Goal: Information Seeking & Learning: Check status

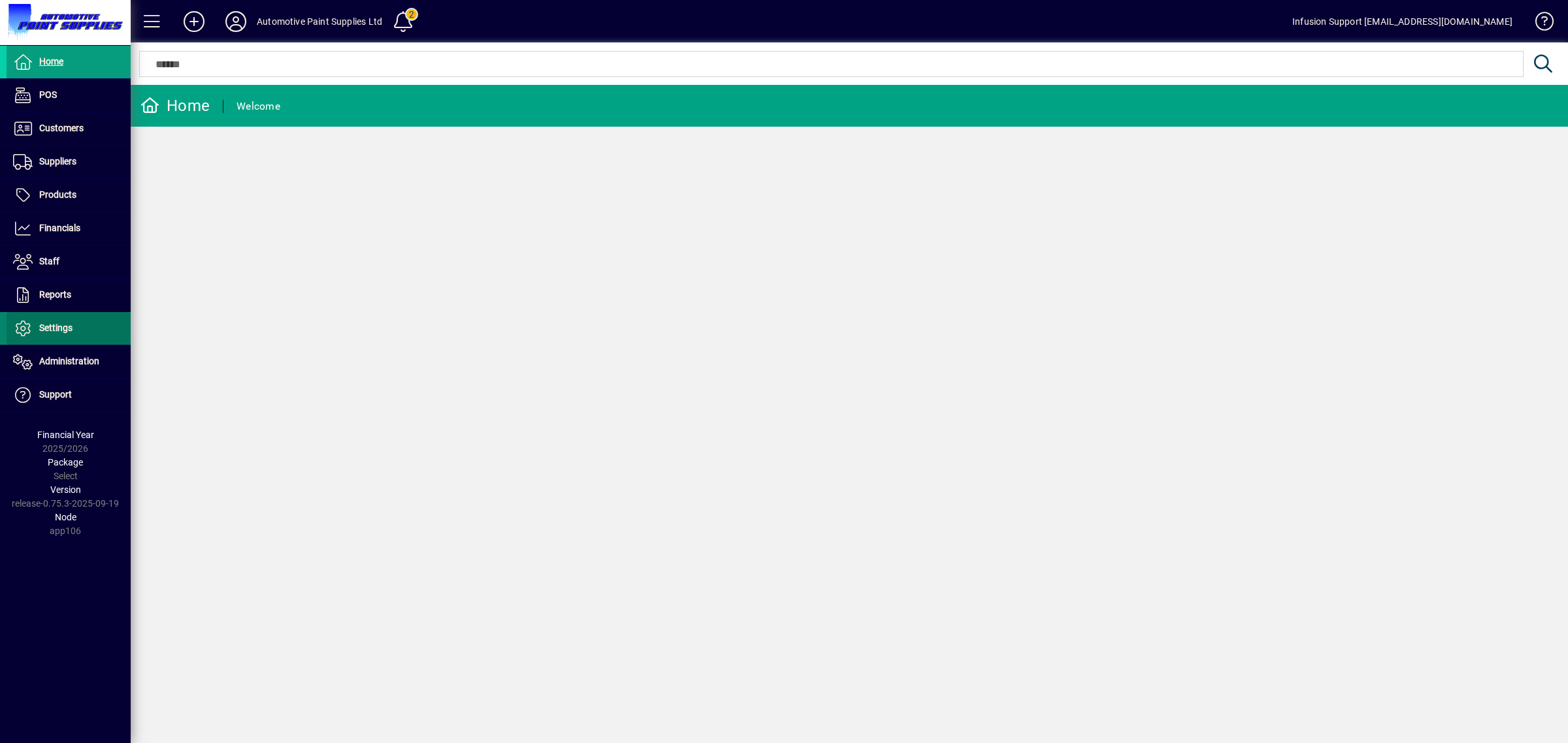
click at [56, 340] on span at bounding box center [69, 328] width 124 height 31
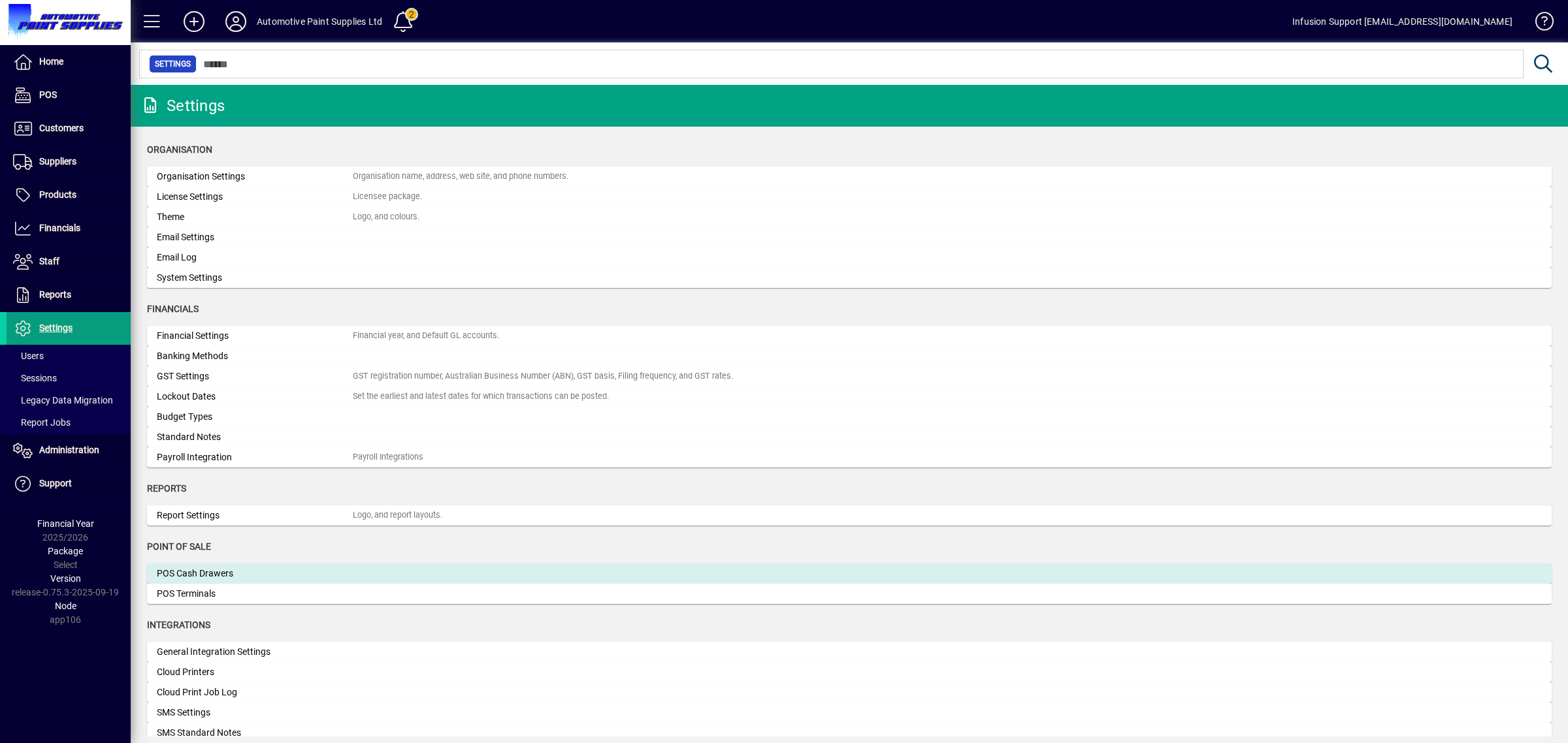
click at [194, 576] on div "POS Cash Drawers" at bounding box center [255, 573] width 196 height 14
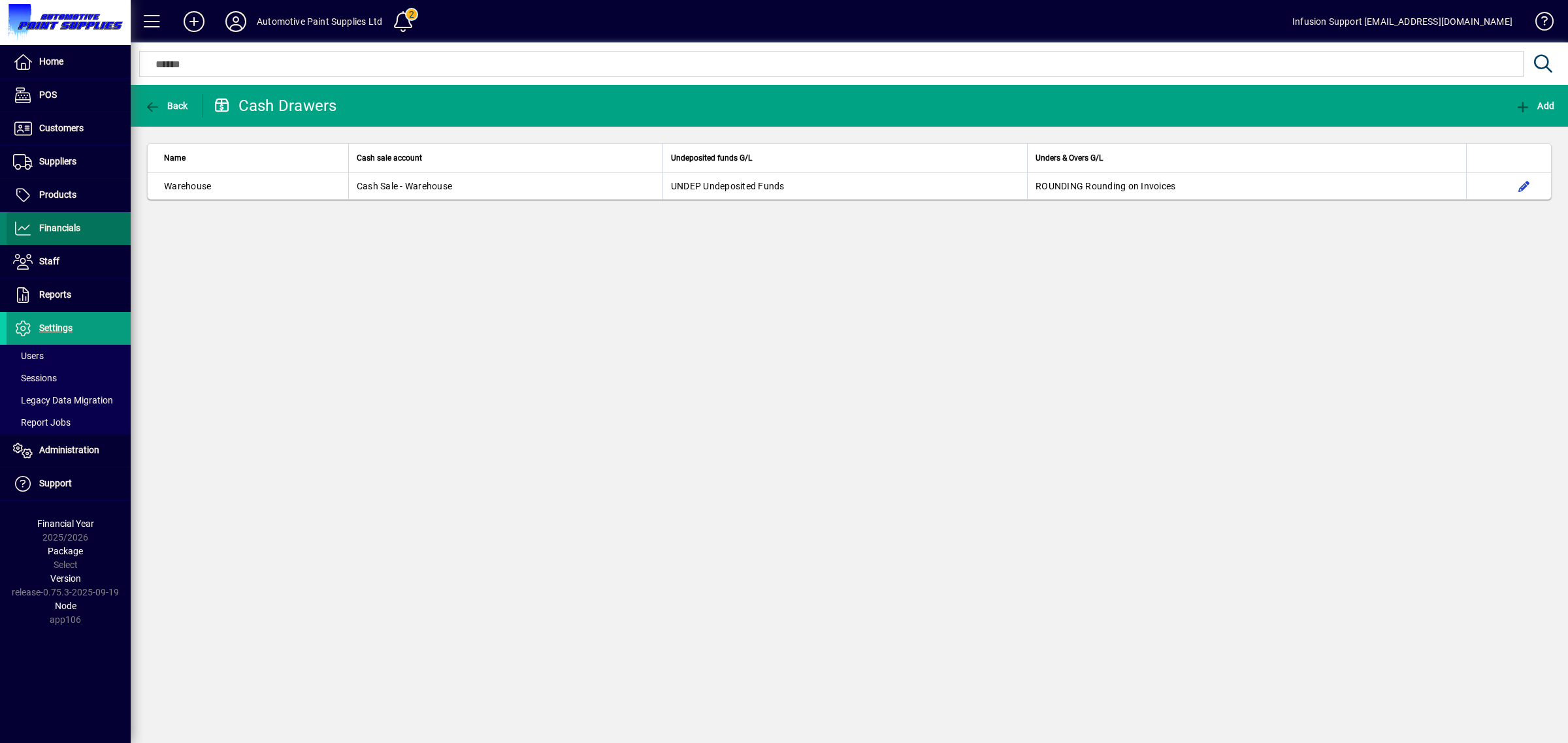
click at [45, 238] on span at bounding box center [69, 228] width 124 height 31
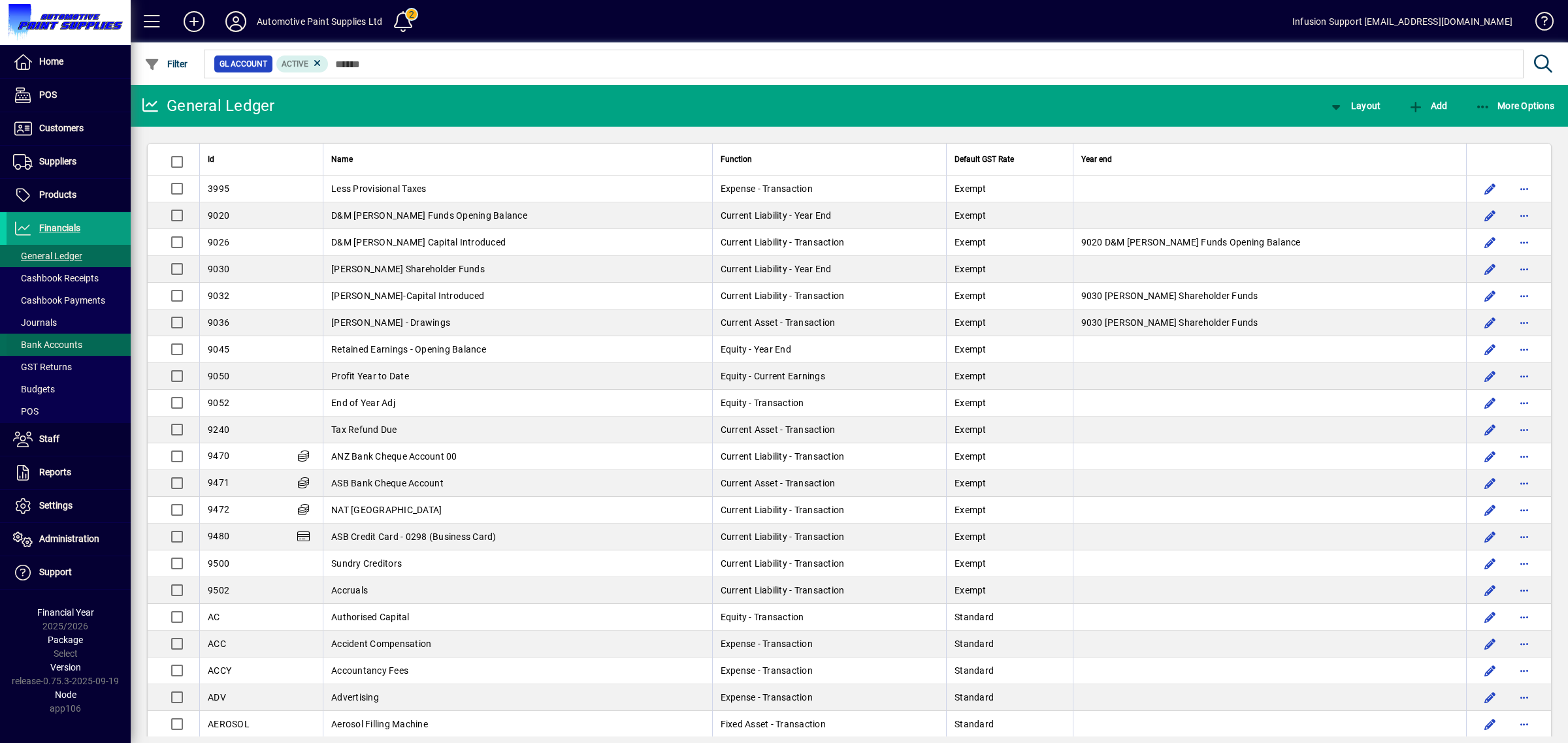
click at [46, 344] on span "Bank Accounts" at bounding box center [47, 344] width 69 height 10
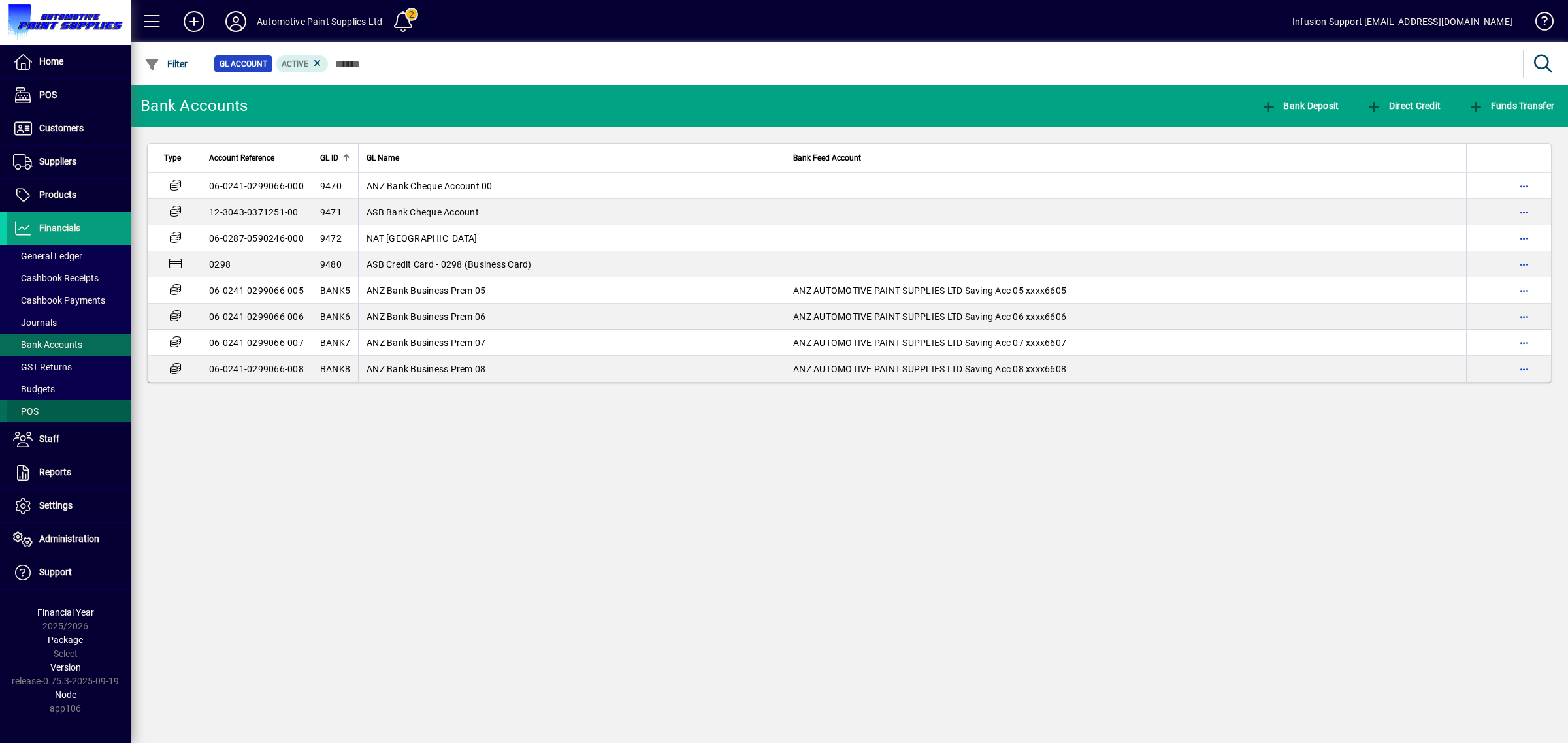
click at [47, 407] on span at bounding box center [69, 411] width 124 height 31
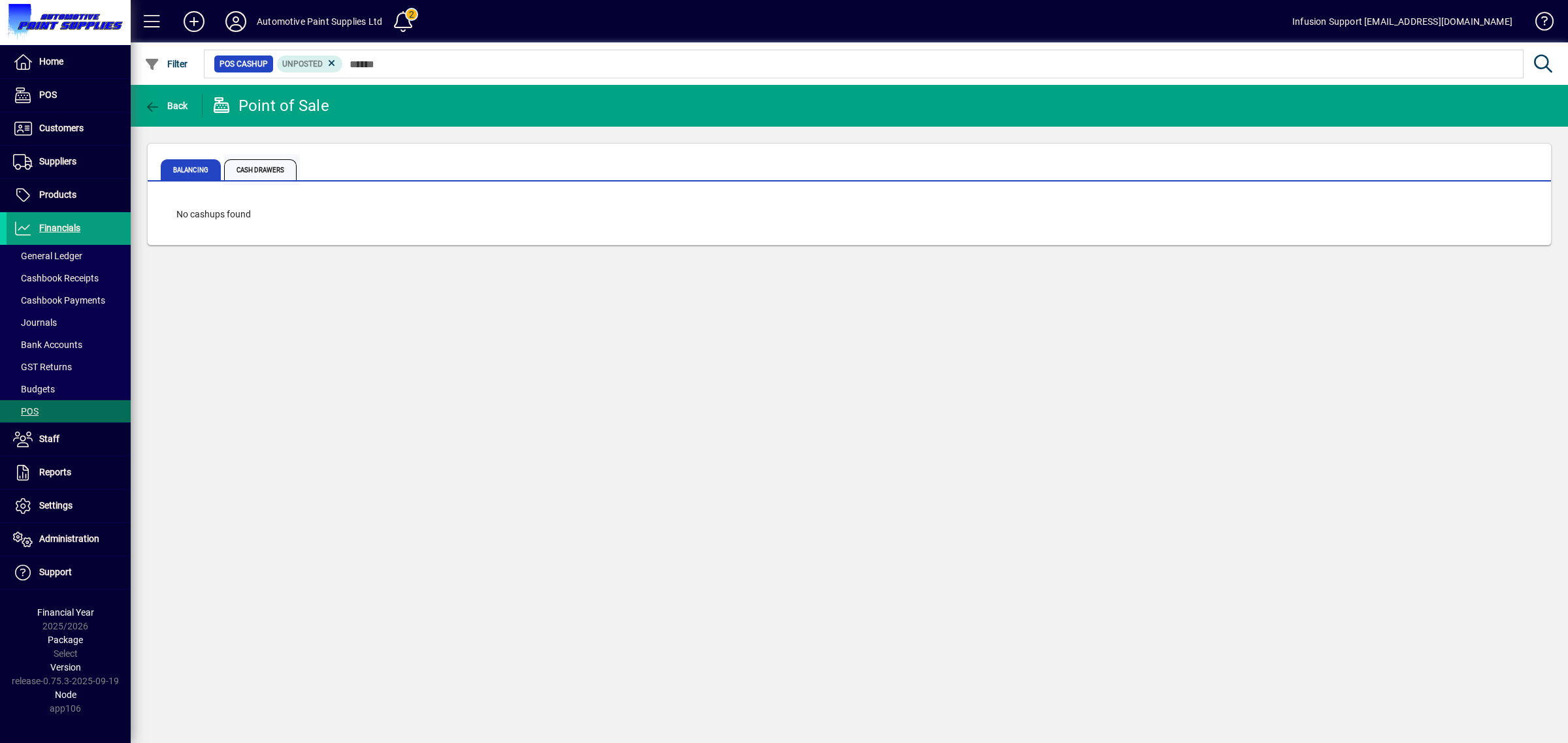
click at [258, 171] on span "Cash Drawers" at bounding box center [260, 170] width 73 height 21
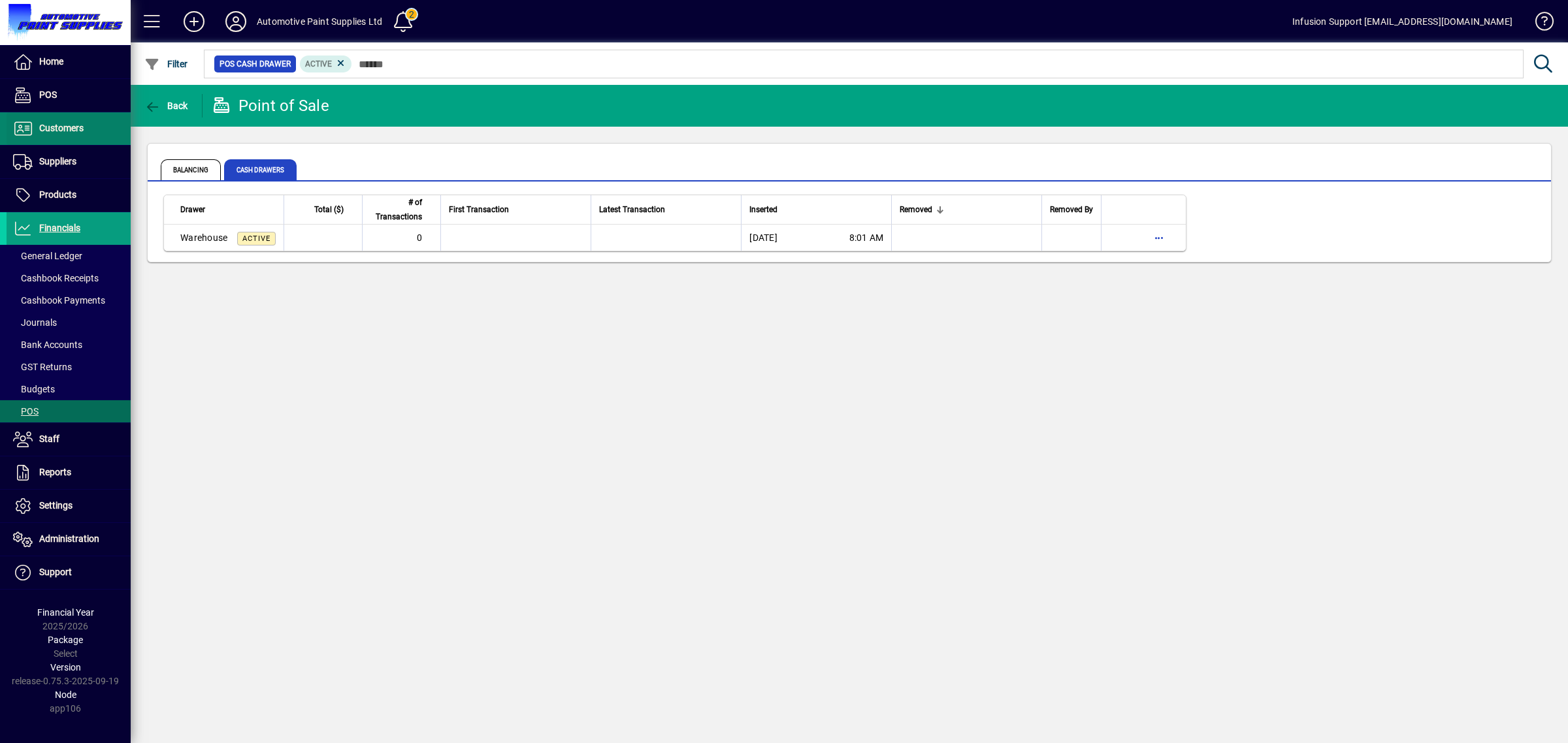
drag, startPoint x: 77, startPoint y: 128, endPoint x: 99, endPoint y: 131, distance: 22.2
click at [77, 129] on span "Customers" at bounding box center [61, 128] width 45 height 10
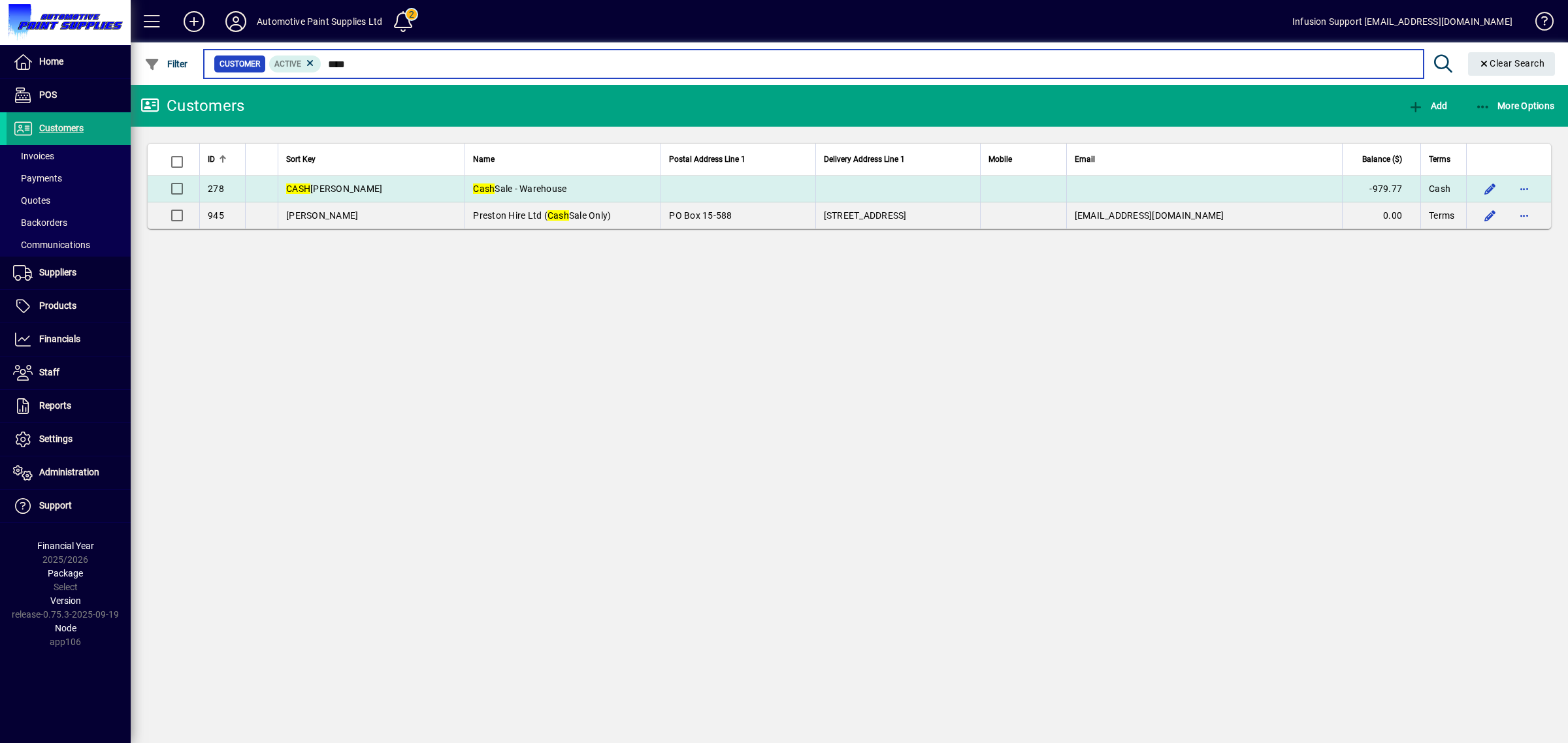
type input "****"
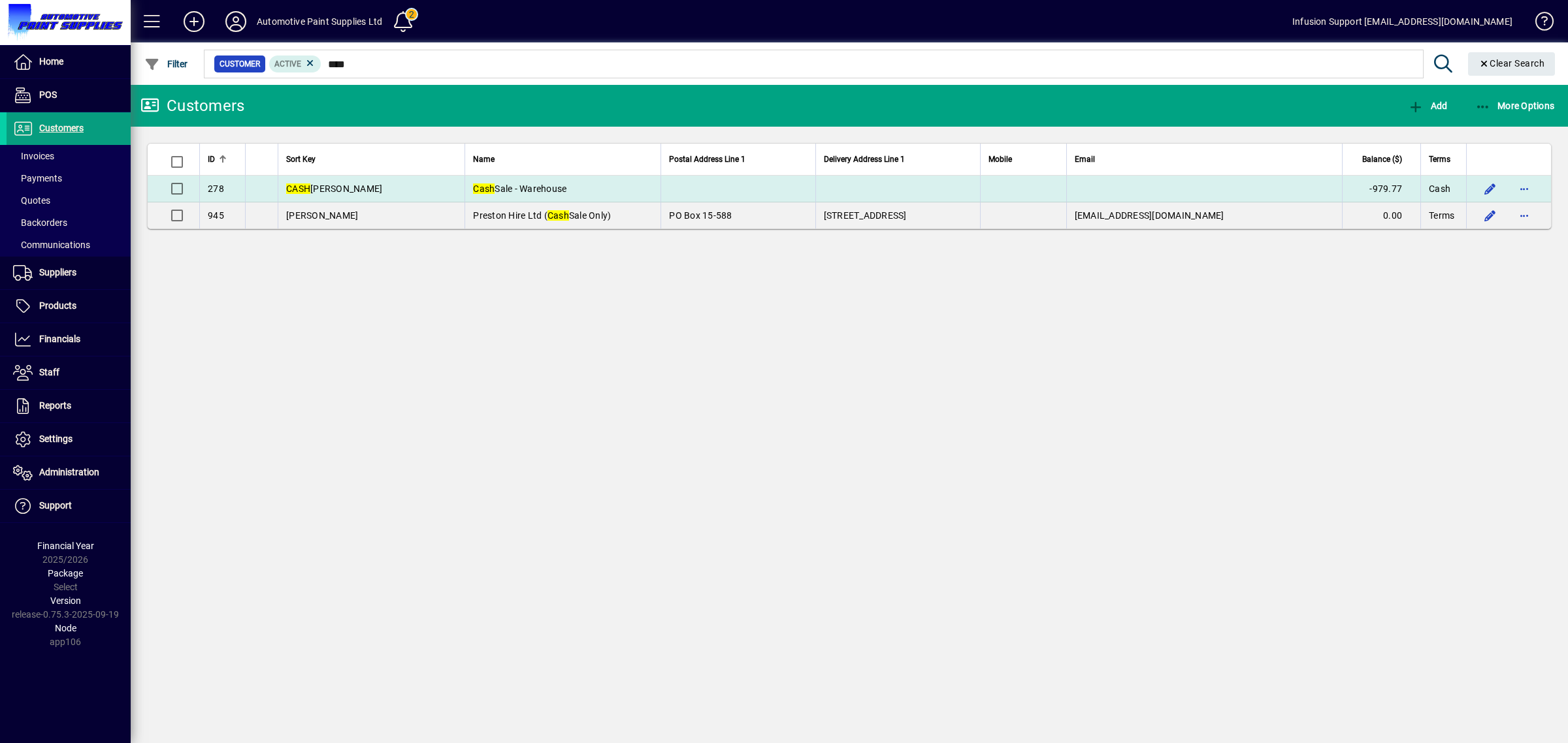
click at [473, 186] on span "Cash Sale - Warehouse" at bounding box center [519, 188] width 93 height 10
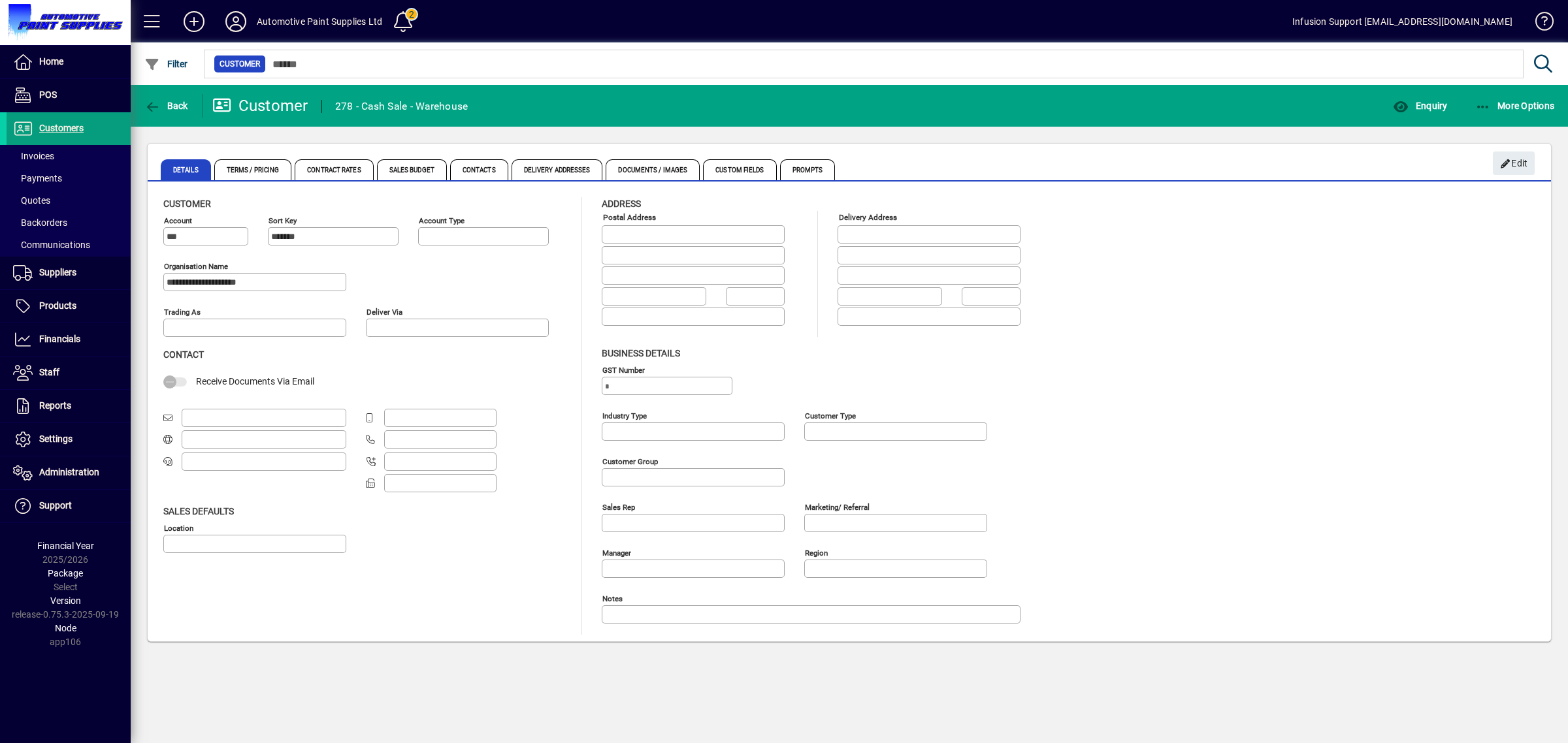
type input "**********"
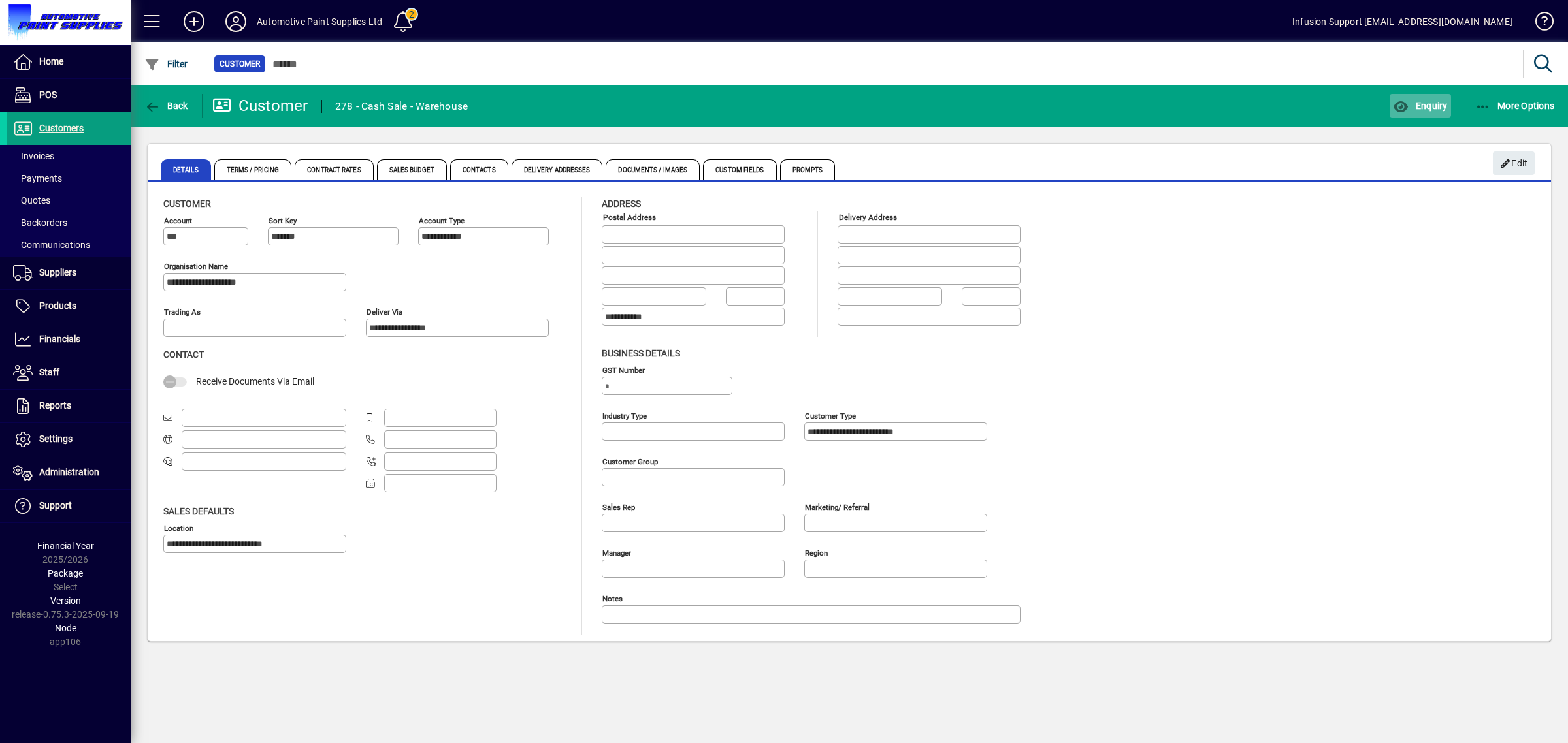
click at [1407, 99] on button "Enquiry" at bounding box center [1420, 105] width 61 height 23
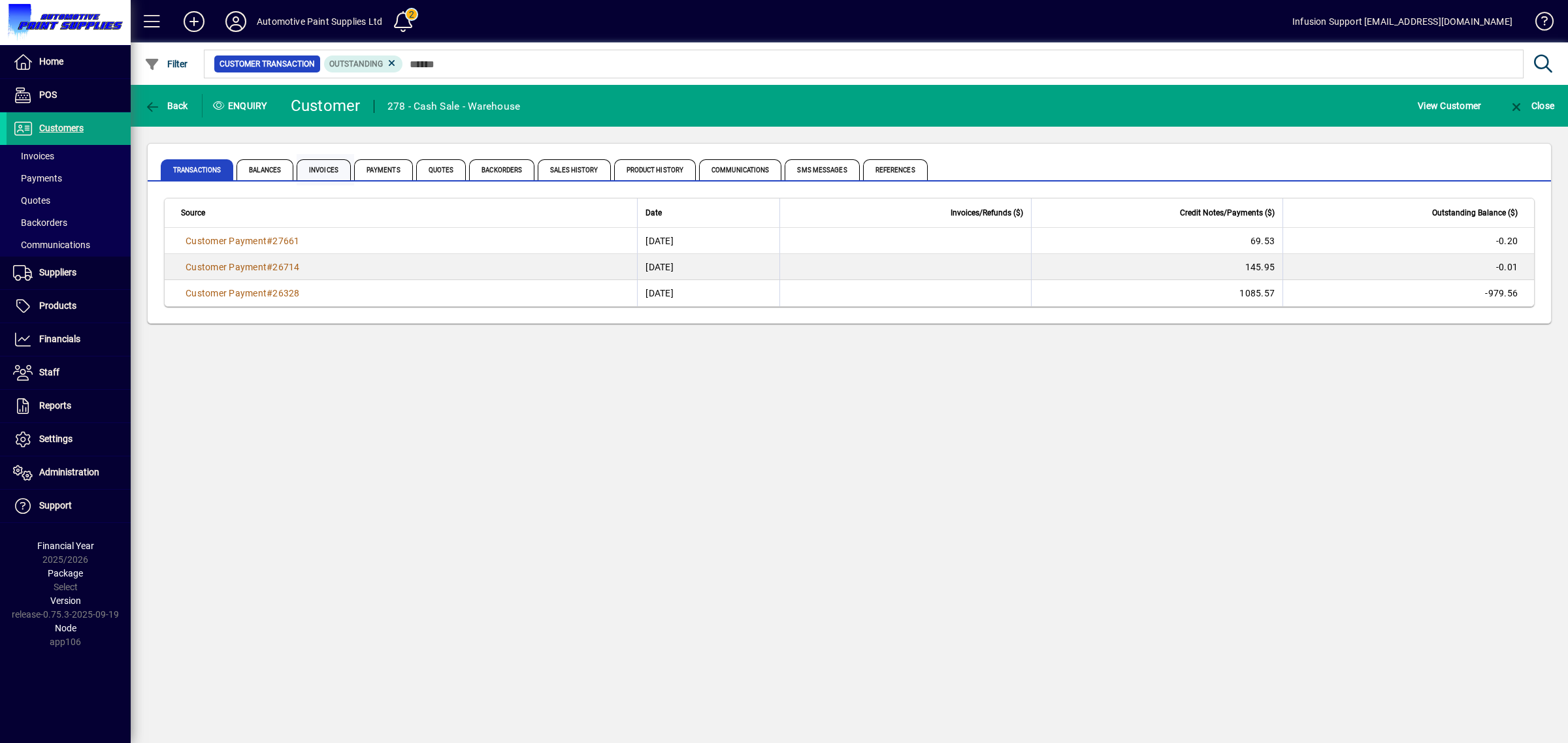
click at [324, 173] on span "Invoices" at bounding box center [324, 170] width 54 height 21
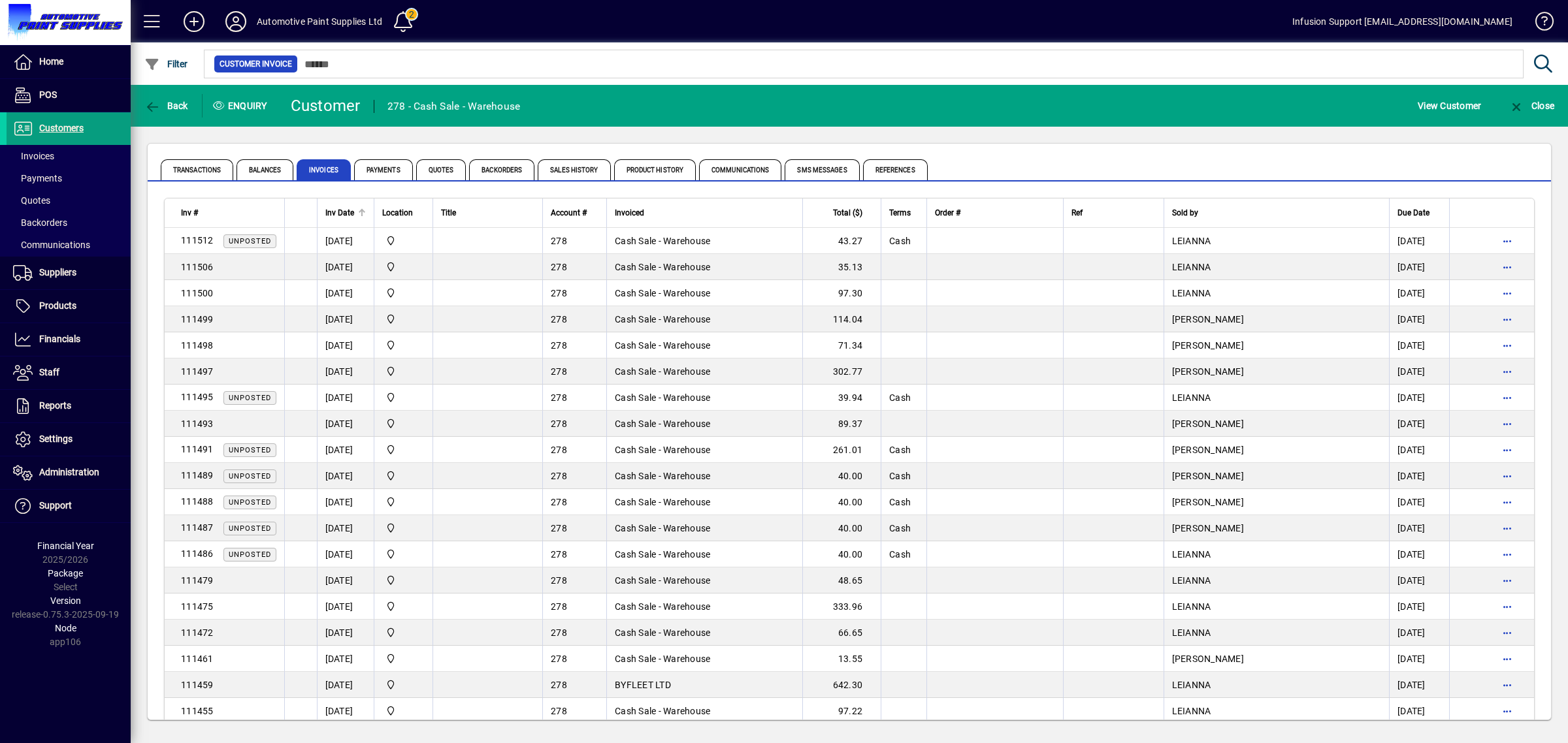
click at [364, 212] on div at bounding box center [363, 210] width 4 height 4
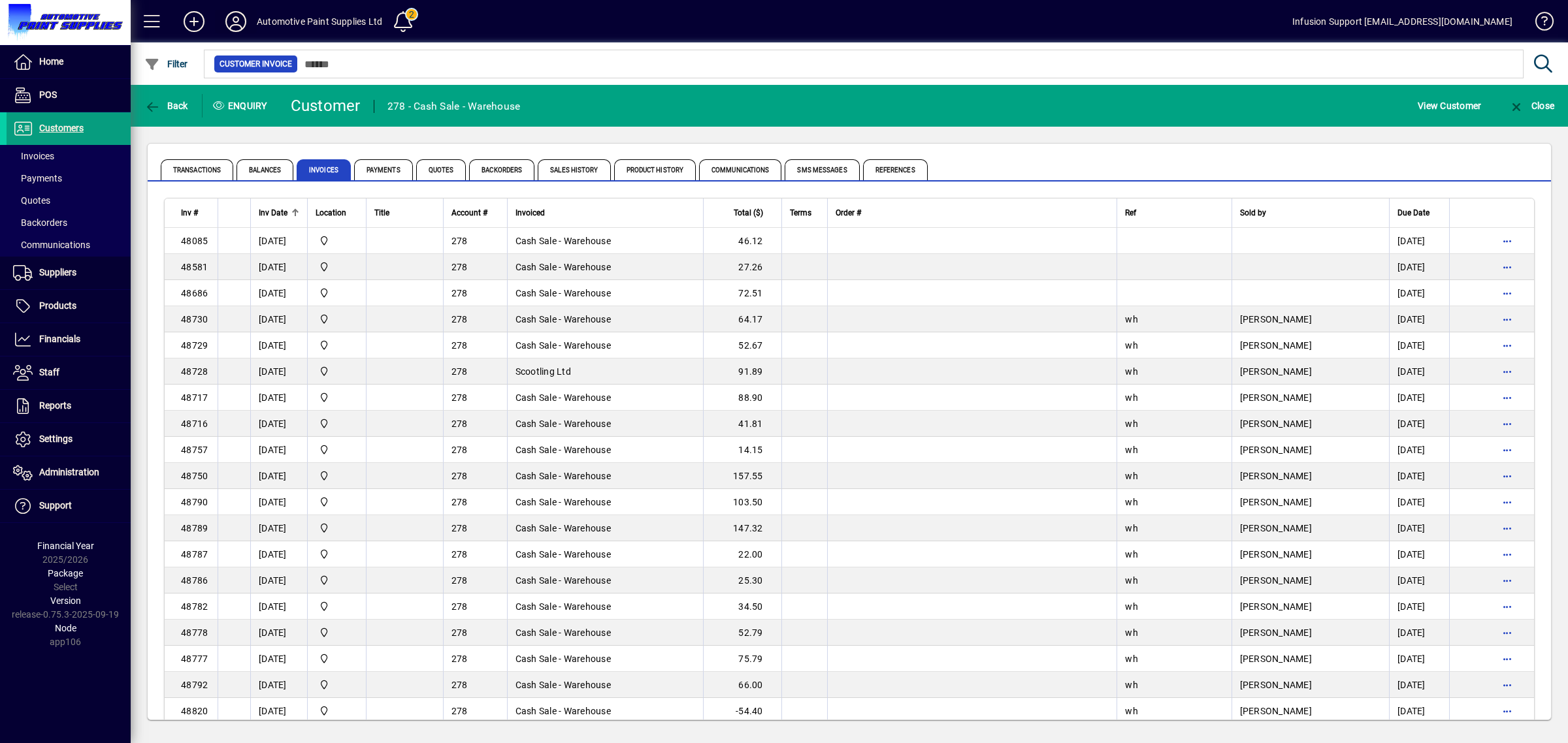
click at [243, 22] on icon at bounding box center [235, 22] width 26 height 21
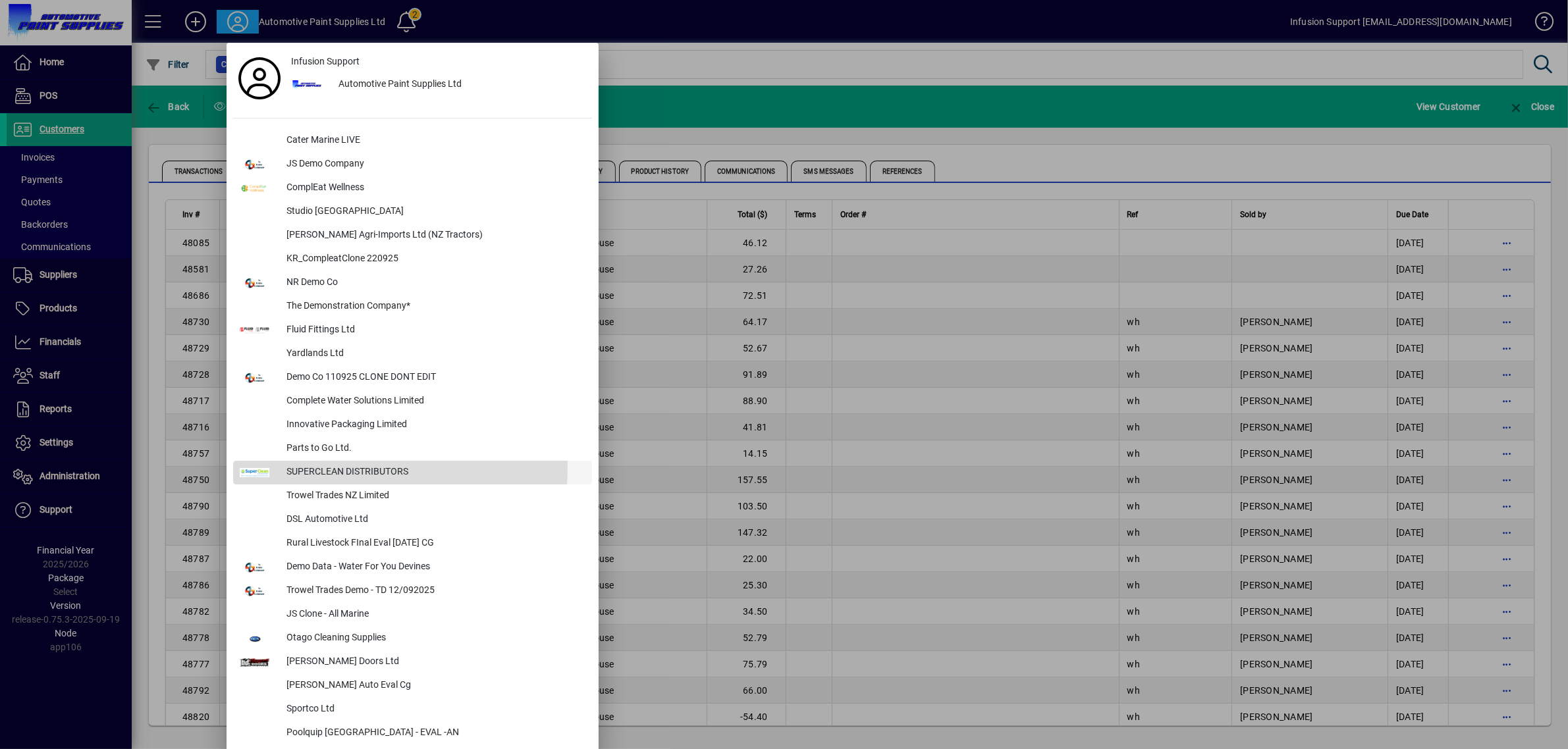
click at [361, 468] on div "SUPERCLEAN DISTRIBUTORS" at bounding box center [433, 472] width 316 height 23
